Goal: Information Seeking & Learning: Check status

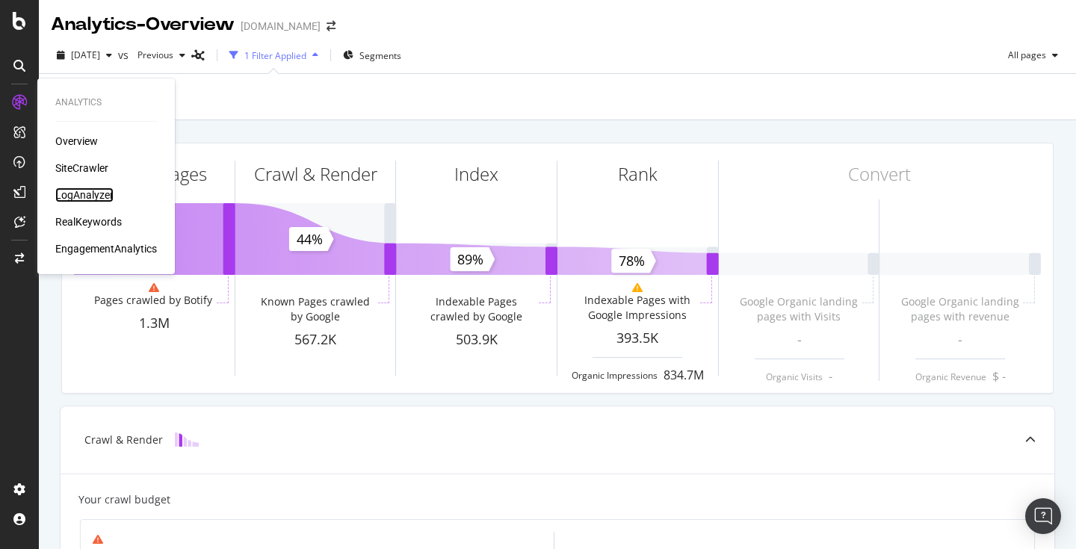
click at [78, 192] on div "LogAnalyzer" at bounding box center [84, 195] width 58 height 15
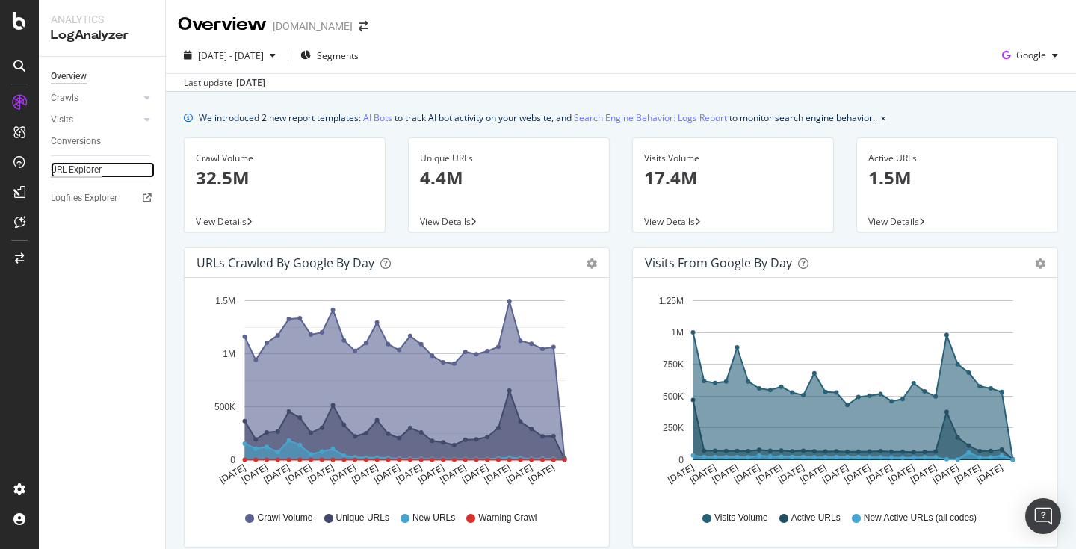
click at [85, 167] on div "URL Explorer" at bounding box center [76, 170] width 51 height 16
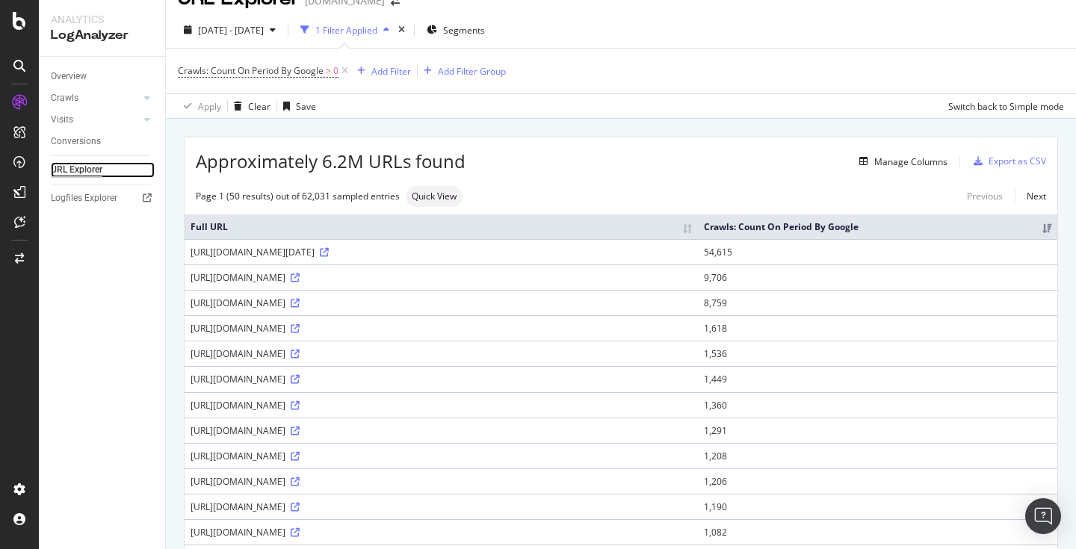
scroll to position [27, 0]
click at [460, 256] on div "[URL][DOMAIN_NAME][DATE]" at bounding box center [441, 250] width 501 height 13
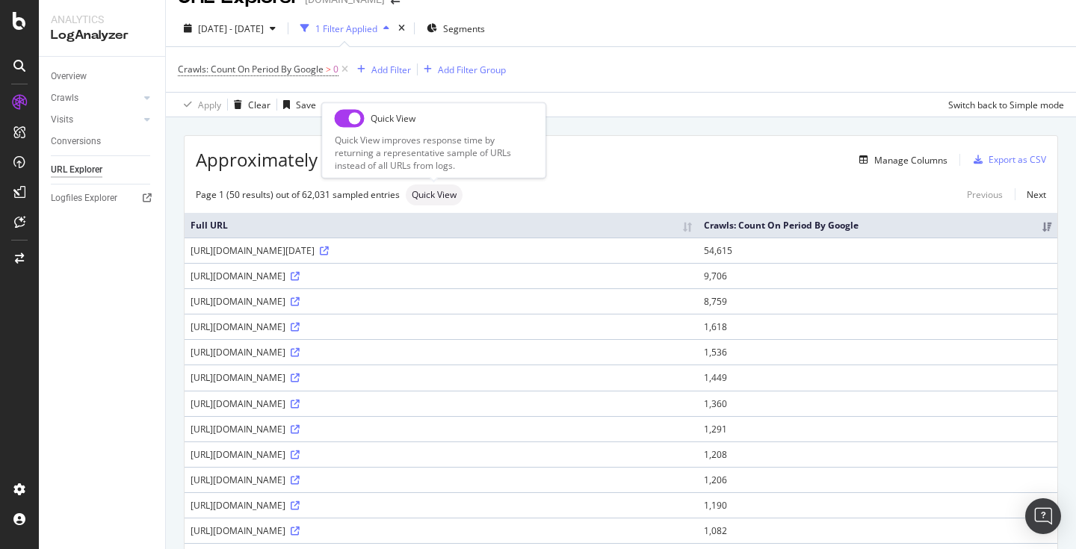
click at [442, 194] on span "Quick View" at bounding box center [434, 195] width 45 height 9
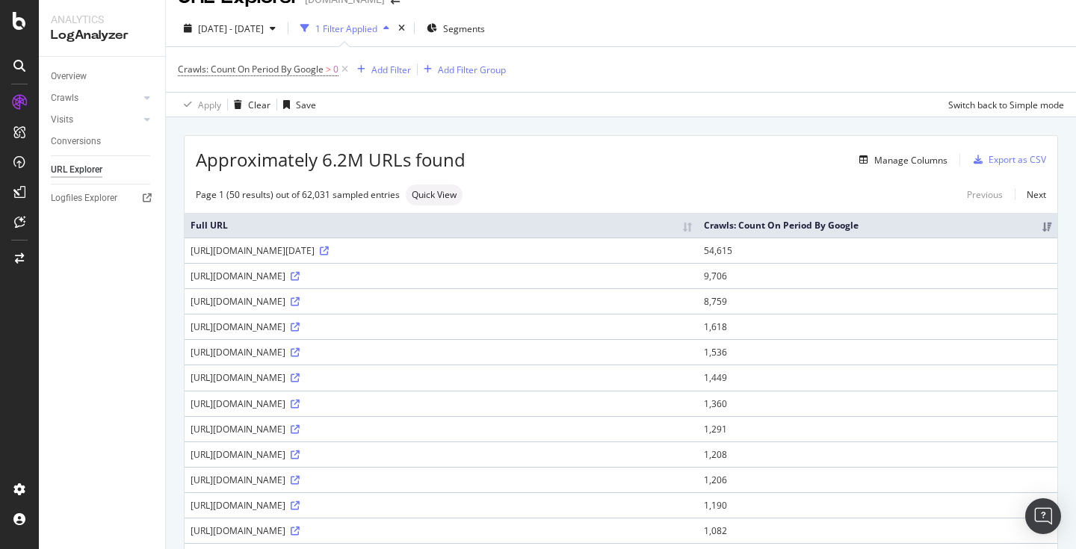
scroll to position [0, 0]
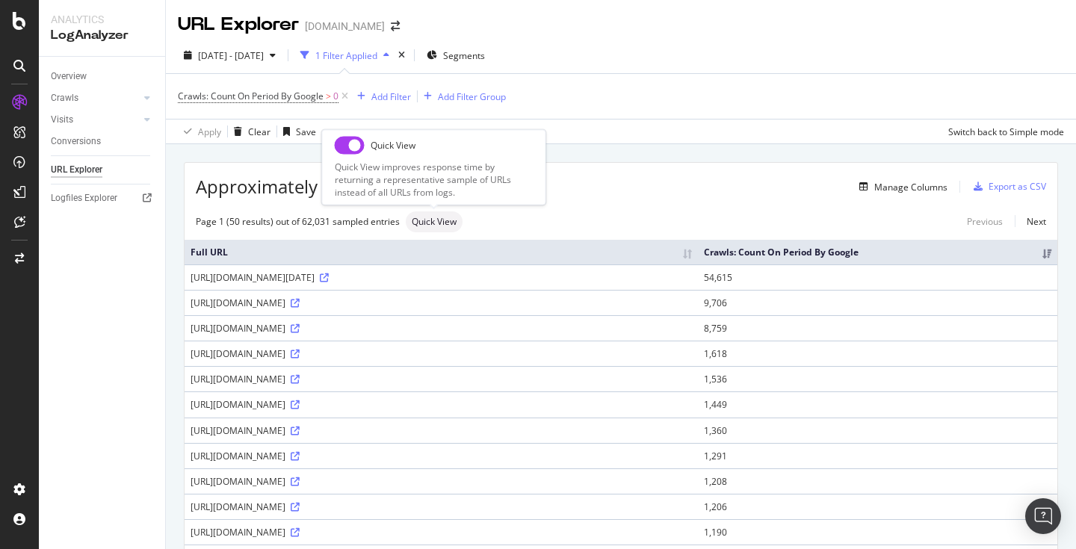
click at [349, 144] on input "checkbox" at bounding box center [350, 145] width 30 height 18
checkbox input "true"
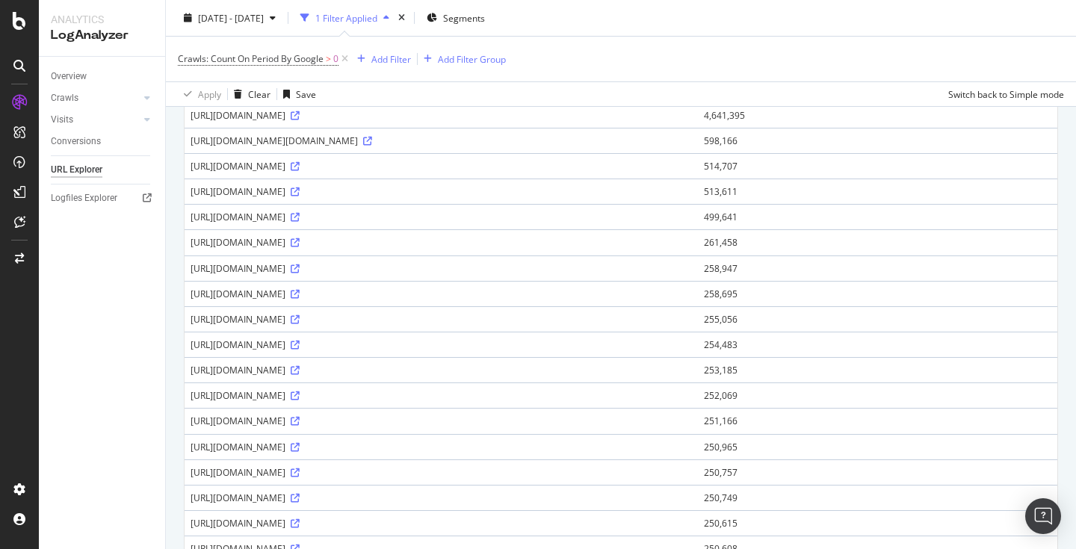
scroll to position [164, 0]
click at [300, 315] on icon at bounding box center [295, 318] width 9 height 9
